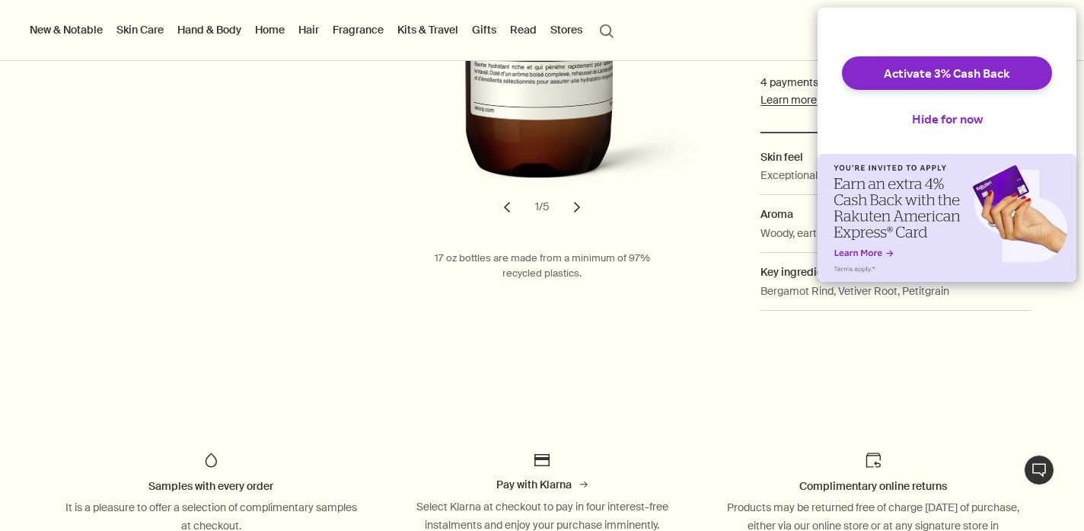
scroll to position [493, 0]
click at [928, 131] on button "Hide for now" at bounding box center [947, 119] width 95 height 34
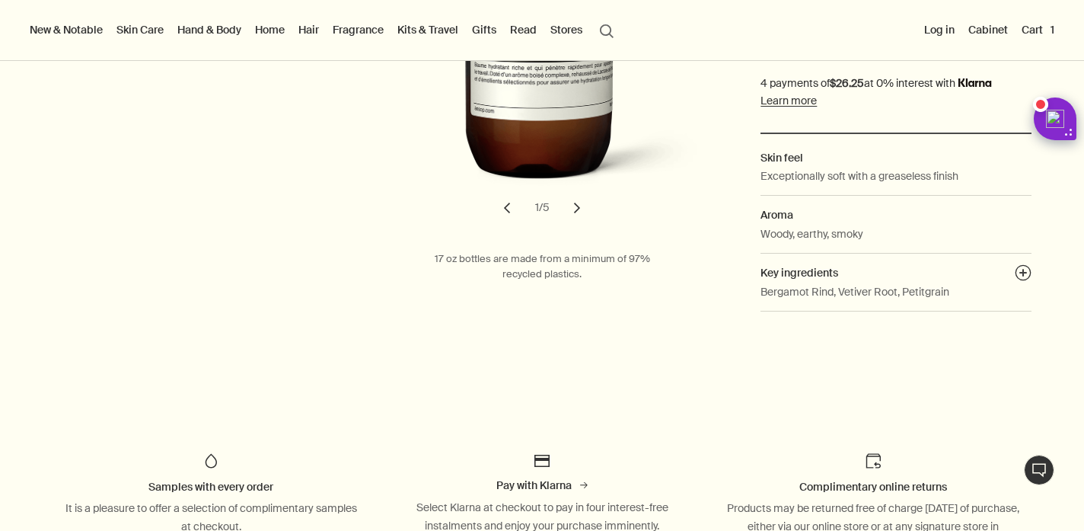
click at [733, 251] on div "Body & Hand Hand Washes & Balms Reverence Aromatique Hand Balm Daily essential …" at bounding box center [542, 7] width 1084 height 630
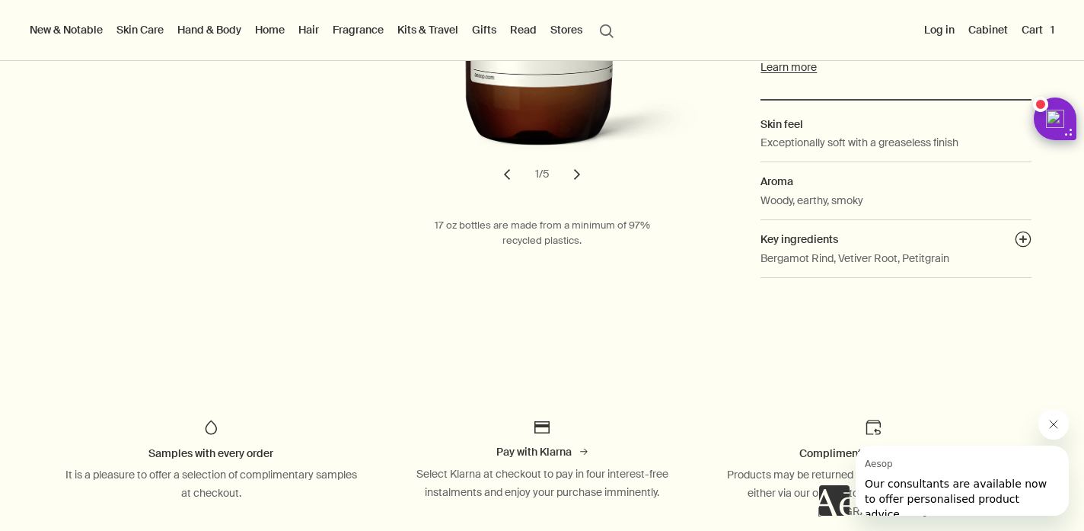
scroll to position [0, 0]
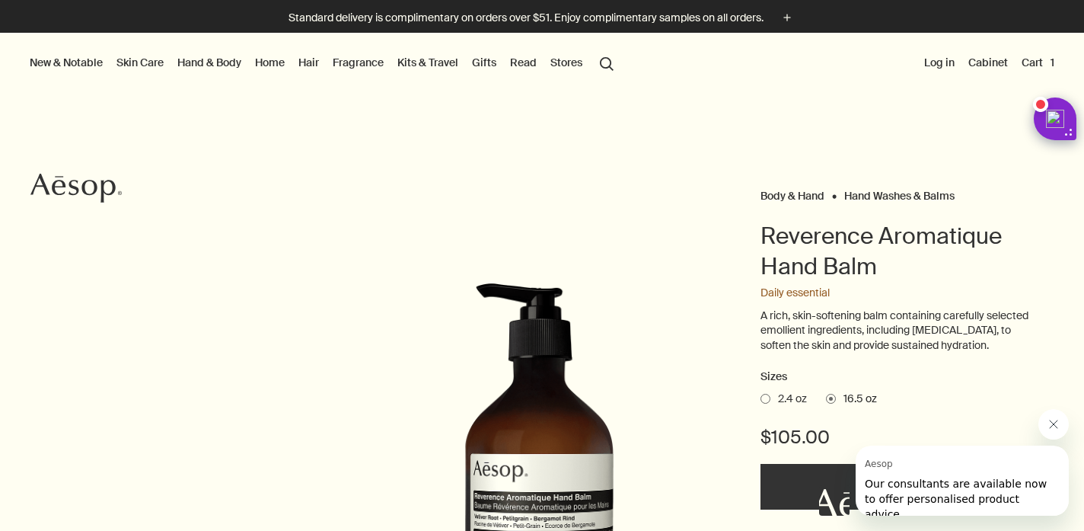
click at [474, 62] on link "Gifts" at bounding box center [484, 63] width 30 height 20
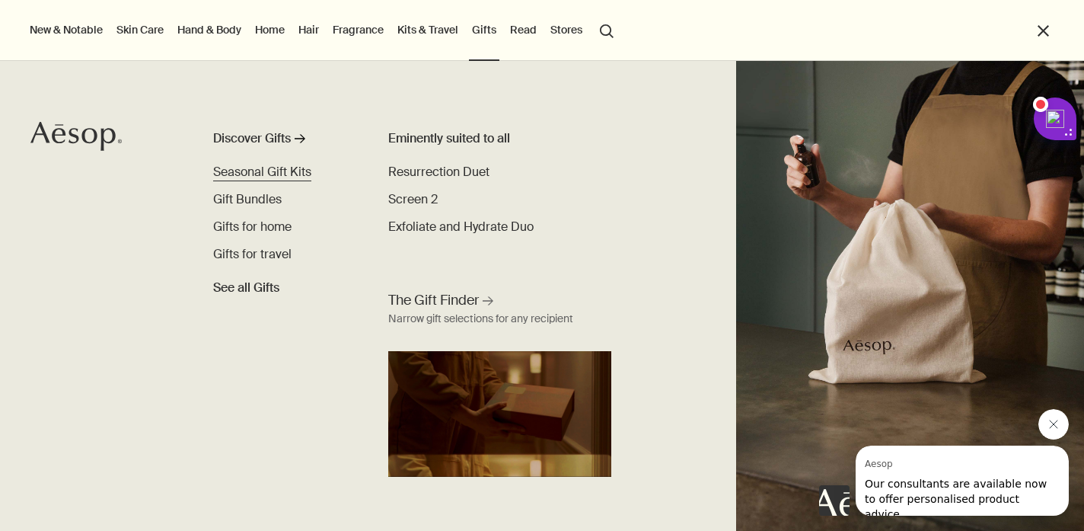
click at [256, 177] on span "Seasonal Gift Kits" at bounding box center [262, 172] width 98 height 16
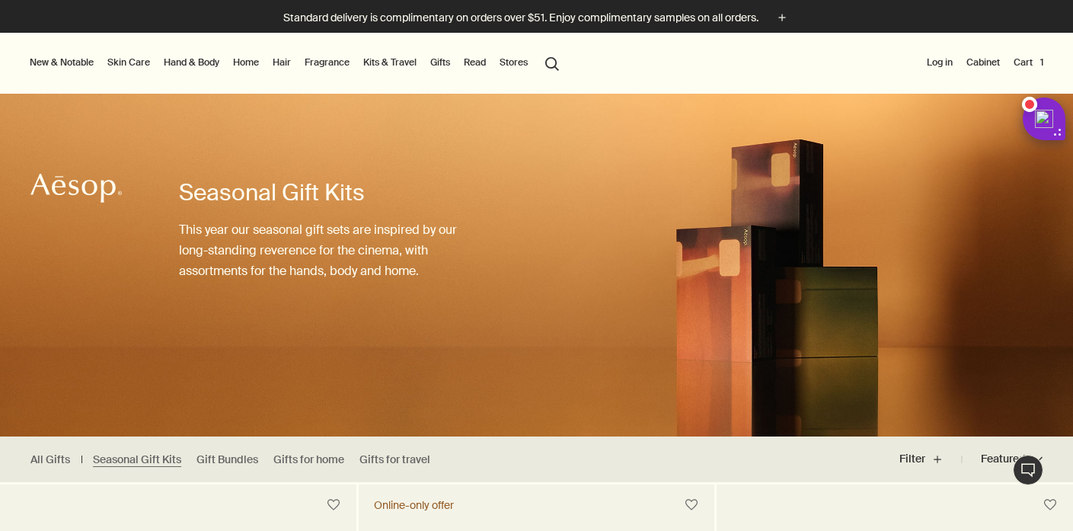
click at [187, 62] on link "Hand & Body" at bounding box center [192, 62] width 62 height 18
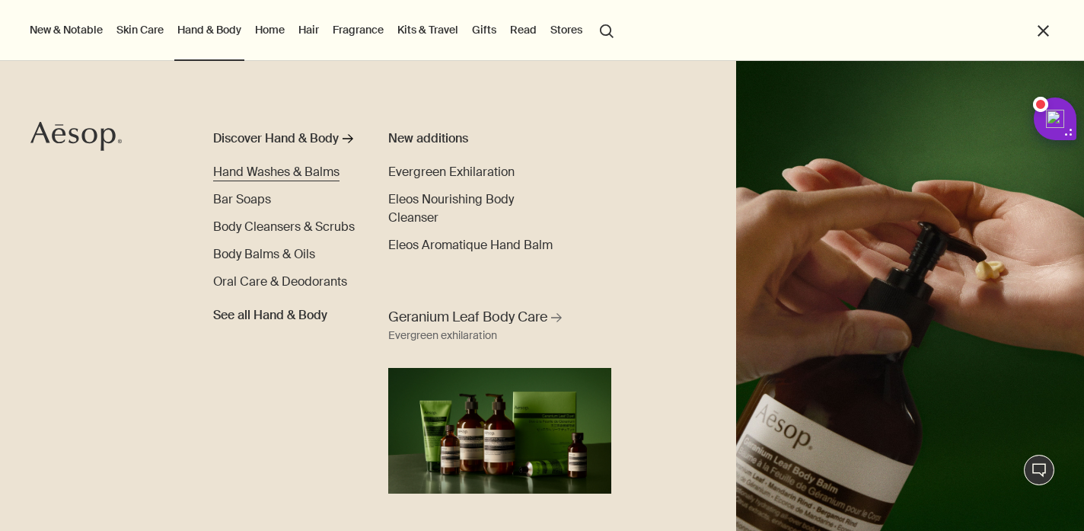
click at [294, 178] on span "Hand Washes & Balms" at bounding box center [276, 172] width 126 height 16
click at [292, 174] on span "Hand Washes & Balms" at bounding box center [276, 172] width 126 height 16
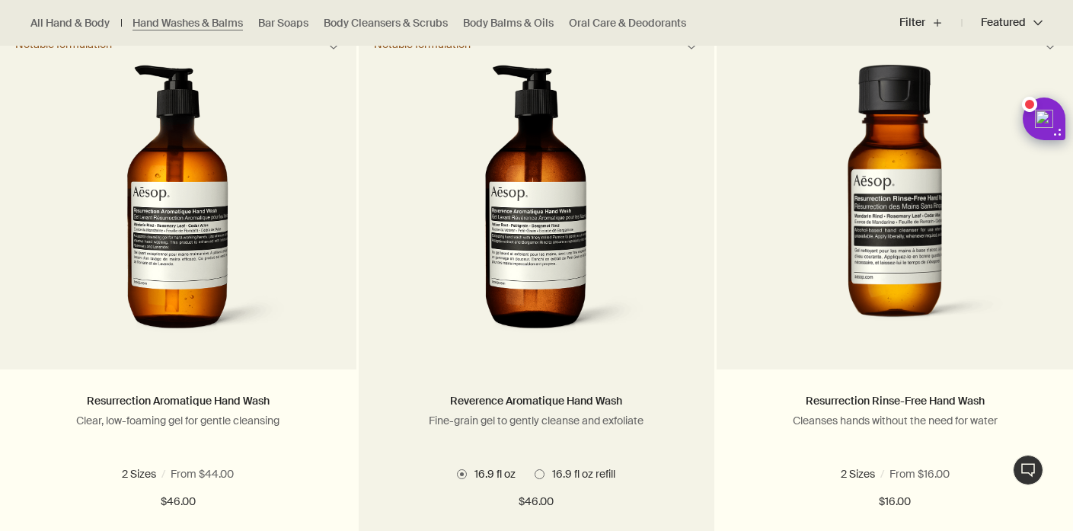
scroll to position [1135, 0]
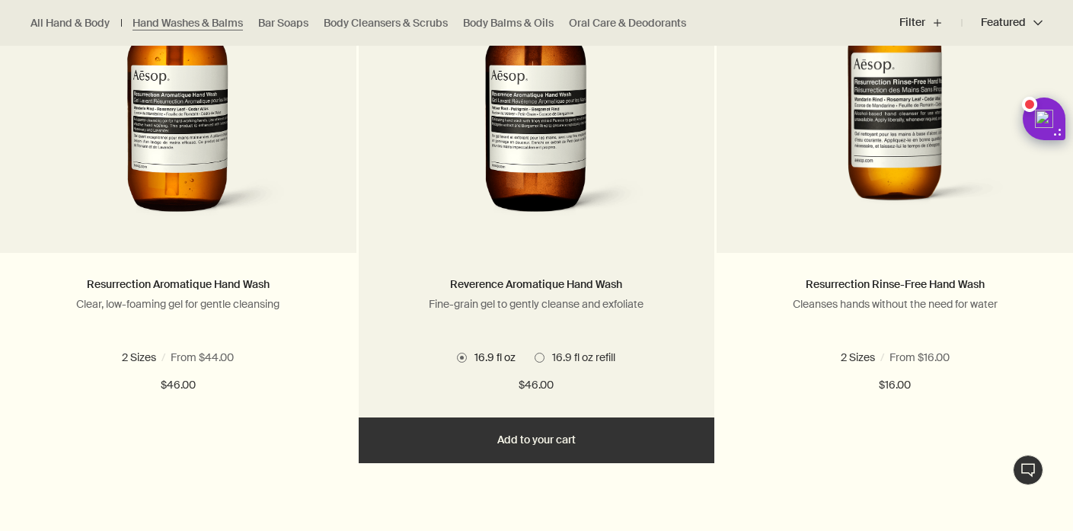
click at [545, 358] on span "16.9 fl oz refill" at bounding box center [579, 357] width 71 height 14
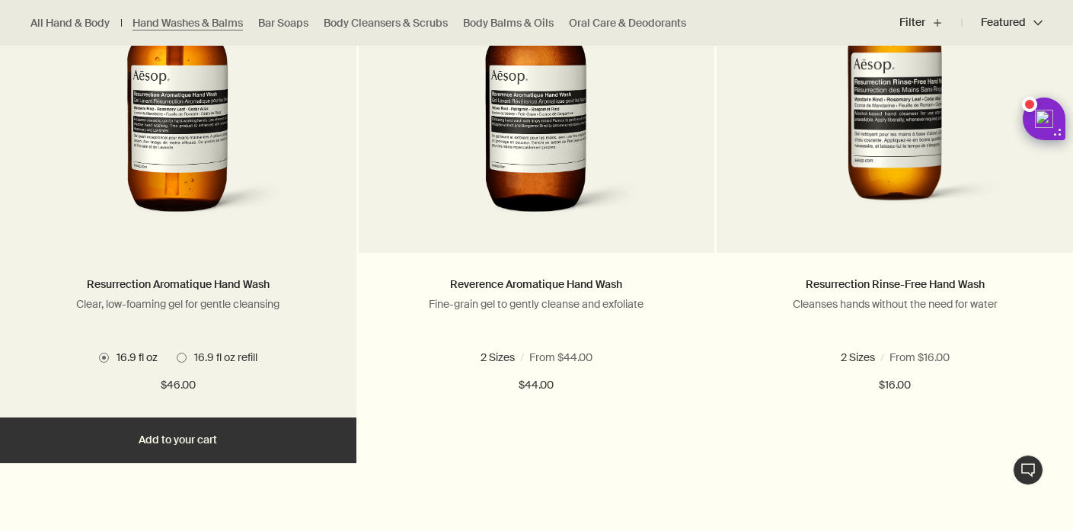
click at [187, 360] on span "16.9 fl oz refill" at bounding box center [222, 357] width 71 height 14
click at [106, 357] on span at bounding box center [104, 358] width 10 height 10
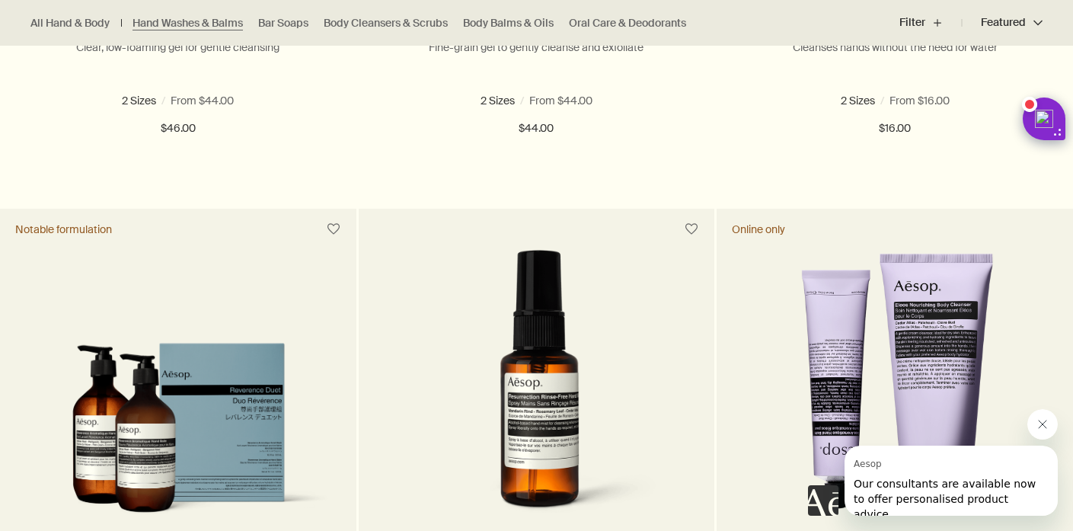
scroll to position [1517, 0]
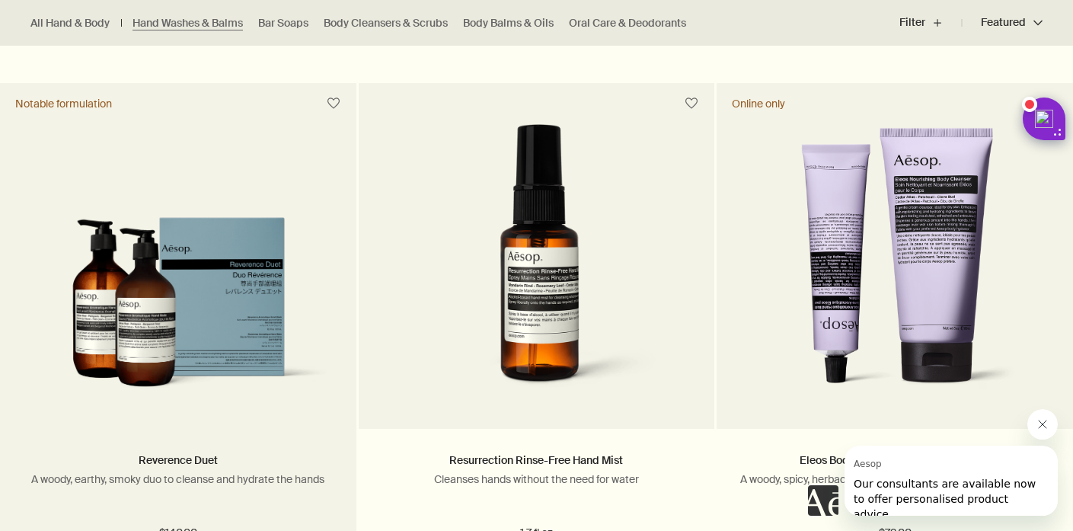
click at [243, 270] on img at bounding box center [178, 311] width 311 height 189
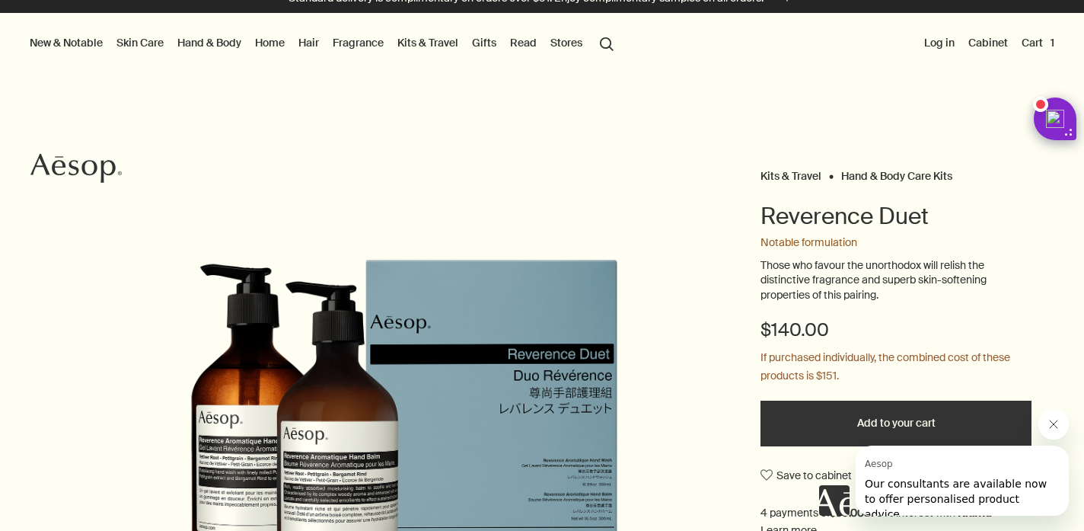
scroll to position [17, 0]
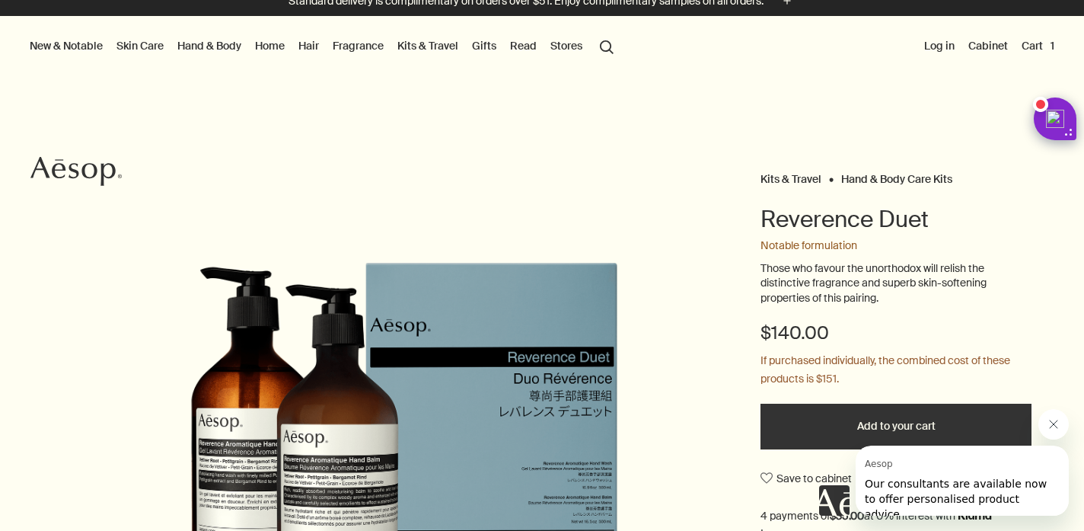
click at [1052, 530] on div at bounding box center [542, 531] width 1084 height 0
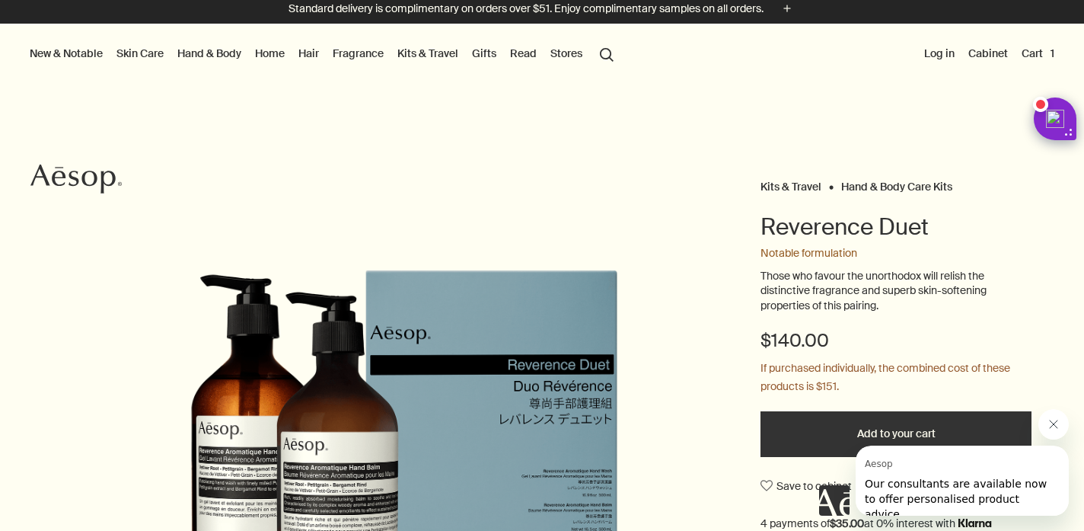
scroll to position [0, 0]
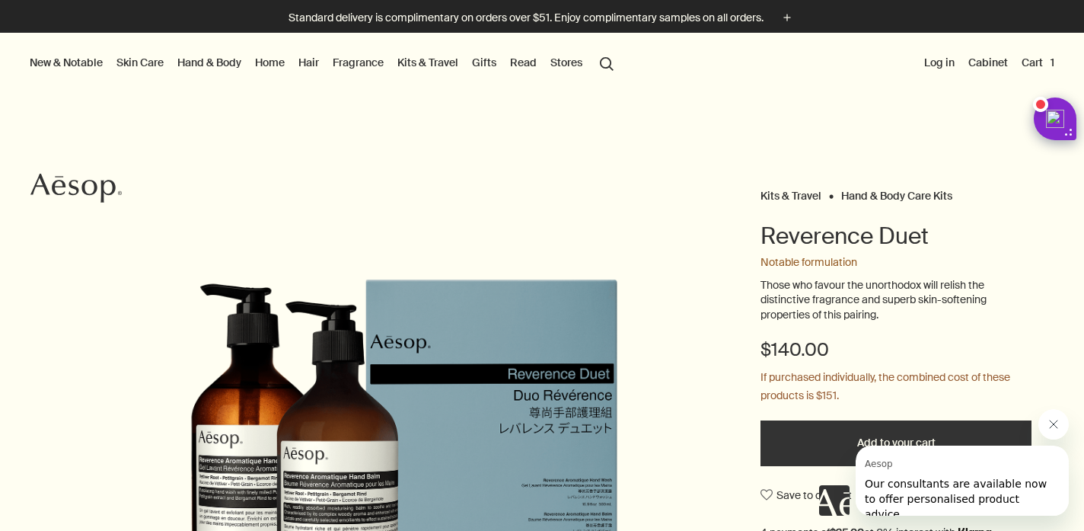
click at [186, 64] on link "Hand & Body" at bounding box center [209, 63] width 70 height 20
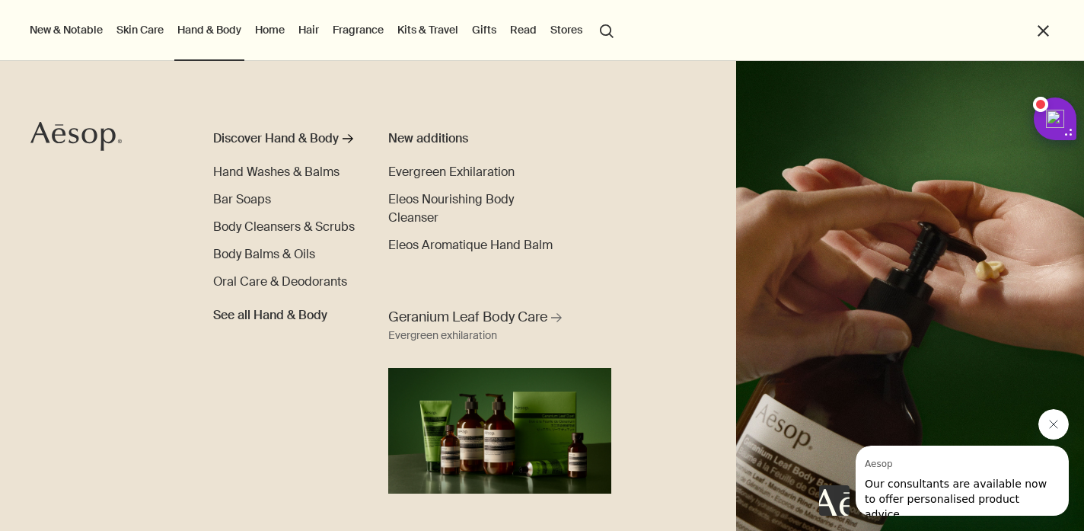
click at [475, 35] on link "Gifts" at bounding box center [484, 30] width 30 height 20
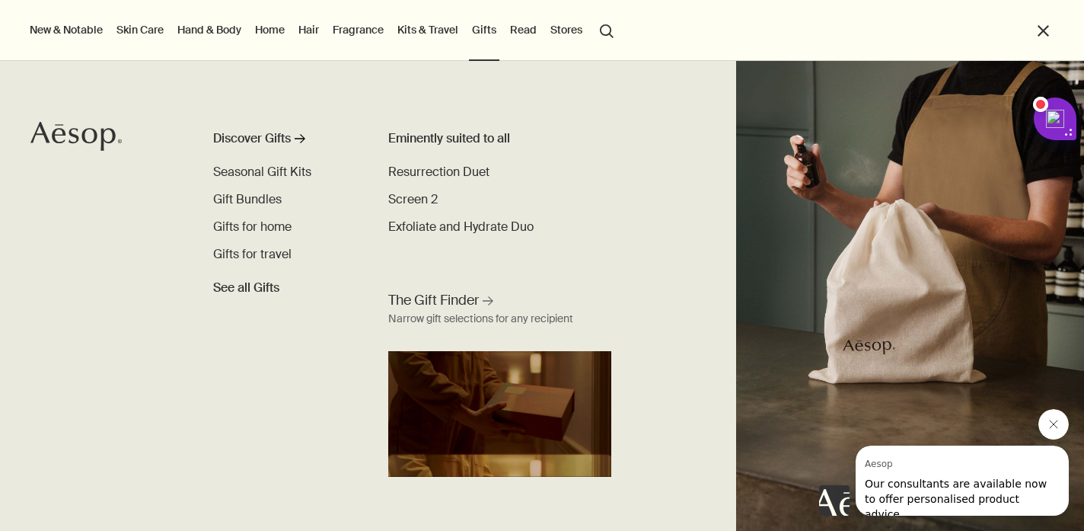
click at [165, 359] on div "Discover Gifts rightArrow Seasonal Gift Kits Gift Bundles Gifts for home Gifts …" at bounding box center [542, 296] width 1084 height 470
